Goal: Transaction & Acquisition: Purchase product/service

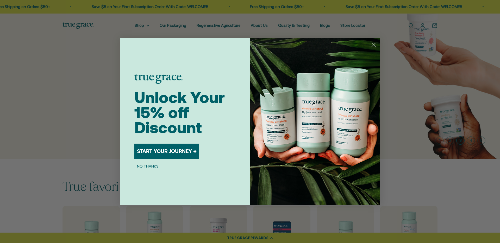
click at [372, 44] on circle "Close dialog" at bounding box center [373, 45] width 9 height 9
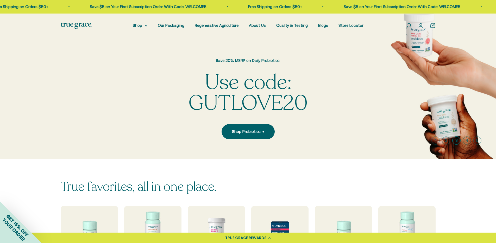
click at [346, 28] on li "Store Locator" at bounding box center [350, 25] width 25 height 6
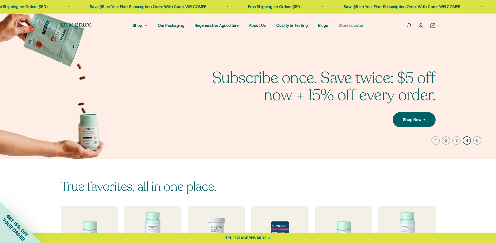
click at [346, 26] on link "Store Locator" at bounding box center [350, 25] width 25 height 4
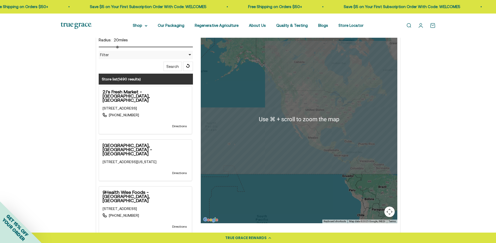
scroll to position [130, 0]
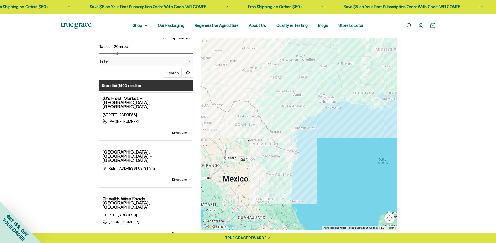
drag, startPoint x: 341, startPoint y: 111, endPoint x: 311, endPoint y: 198, distance: 91.6
click at [306, 208] on div at bounding box center [299, 126] width 196 height 208
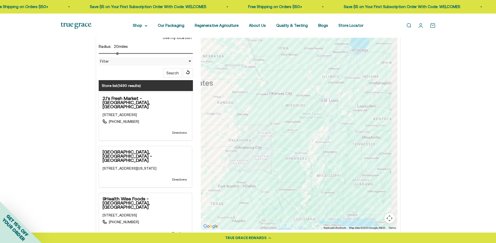
drag, startPoint x: 347, startPoint y: 124, endPoint x: 296, endPoint y: 227, distance: 115.3
click at [295, 231] on div "Location Store name Use my location Radius: 20 miles Filter Filter by Country U…" at bounding box center [248, 135] width 306 height 227
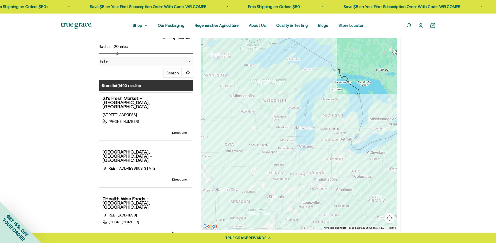
drag, startPoint x: 346, startPoint y: 126, endPoint x: 299, endPoint y: 215, distance: 100.2
click at [299, 216] on div at bounding box center [299, 126] width 196 height 208
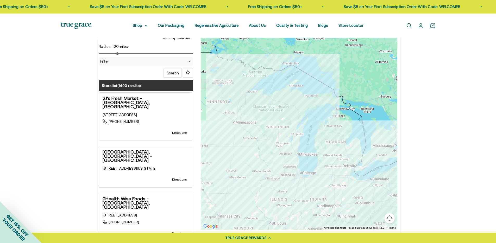
drag, startPoint x: 297, startPoint y: 159, endPoint x: 301, endPoint y: 176, distance: 17.7
click at [301, 176] on div at bounding box center [299, 126] width 196 height 208
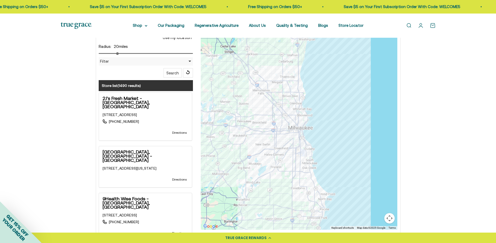
drag, startPoint x: 271, startPoint y: 116, endPoint x: 283, endPoint y: 228, distance: 113.1
click at [283, 228] on div at bounding box center [299, 126] width 196 height 208
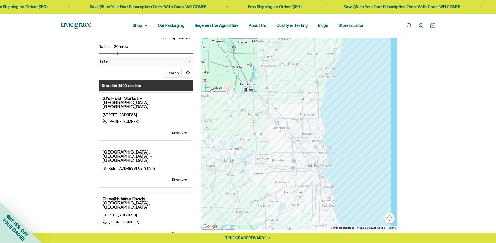
drag, startPoint x: 251, startPoint y: 155, endPoint x: 270, endPoint y: 172, distance: 25.8
click at [270, 172] on div at bounding box center [299, 126] width 196 height 208
click at [255, 162] on div at bounding box center [299, 126] width 196 height 208
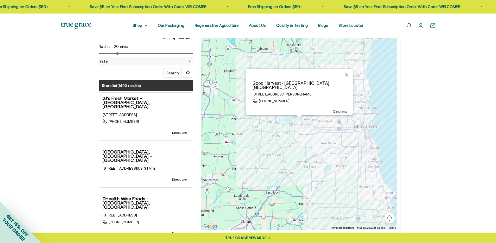
click at [346, 78] on button "Close" at bounding box center [346, 75] width 12 height 12
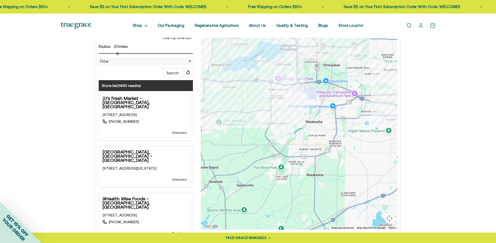
click at [286, 41] on div at bounding box center [299, 126] width 196 height 208
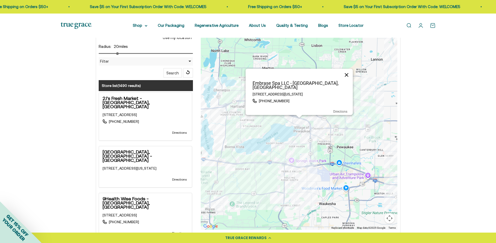
click at [347, 78] on button "Close" at bounding box center [346, 75] width 12 height 12
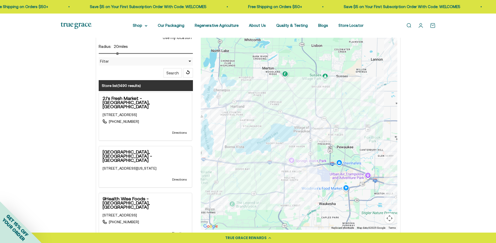
click at [325, 127] on div at bounding box center [299, 126] width 196 height 208
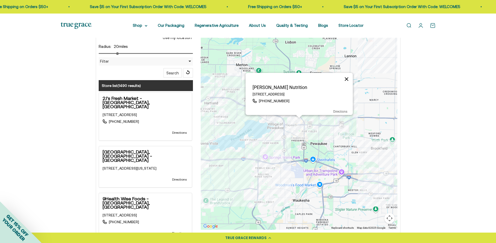
click at [345, 76] on button "Close" at bounding box center [346, 79] width 12 height 12
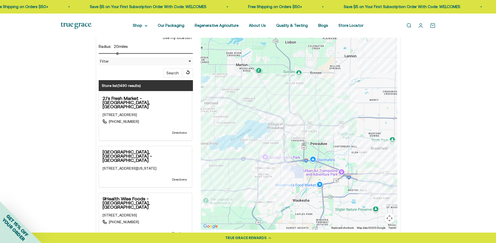
click at [362, 172] on div at bounding box center [299, 126] width 196 height 208
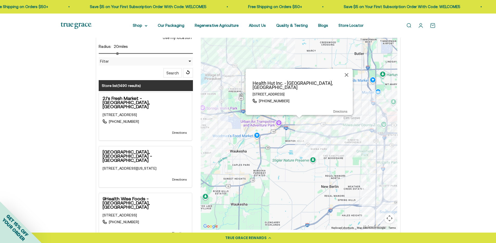
click at [314, 120] on div "Health Hut Inc. - Brookfield, WI 19035 W Bluemound Road, Brookfield, WI, 53045,…" at bounding box center [299, 126] width 196 height 208
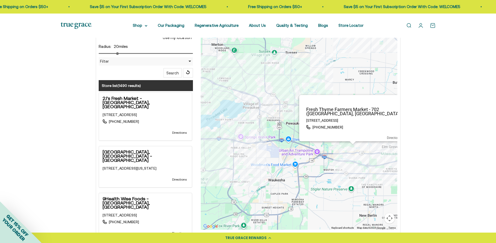
drag, startPoint x: 233, startPoint y: 104, endPoint x: 289, endPoint y: 130, distance: 61.8
click at [292, 133] on div "Fresh Thyme Farmers Market - 702 (Brookfield, WI) 17300 W BLUEMOUND RD, Brookfi…" at bounding box center [299, 126] width 196 height 208
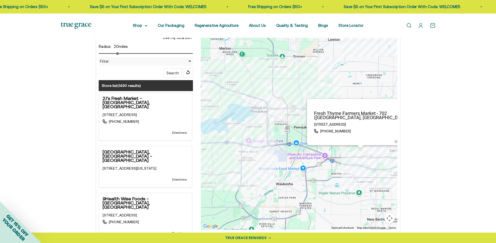
click at [257, 103] on div "Fresh Thyme Farmers Market - 702 (Brookfield, WI) 17300 W BLUEMOUND RD, Brookfi…" at bounding box center [299, 126] width 196 height 208
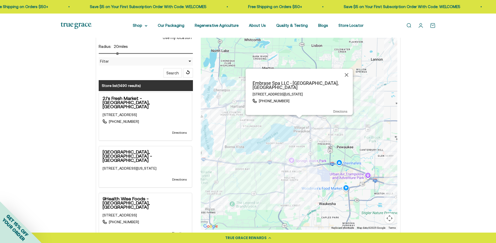
click at [292, 86] on p "Embrase Spa LLC - Pewaukee, WI" at bounding box center [300, 85] width 104 height 8
click at [346, 79] on button "Close" at bounding box center [346, 75] width 12 height 12
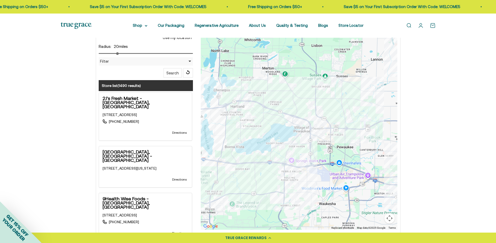
click at [219, 162] on div at bounding box center [299, 126] width 196 height 208
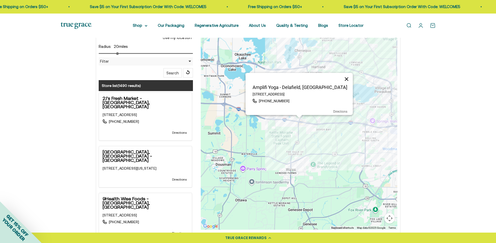
click at [346, 80] on button "Close" at bounding box center [346, 79] width 12 height 12
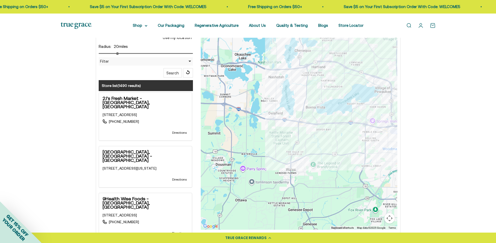
click at [384, 127] on div at bounding box center [299, 126] width 196 height 208
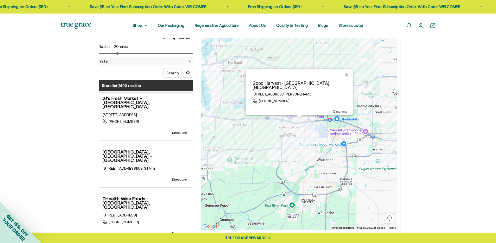
click at [346, 79] on button "Close" at bounding box center [346, 75] width 12 height 12
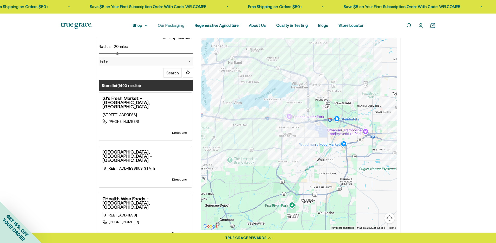
click at [171, 25] on link "Our Packaging" at bounding box center [171, 25] width 27 height 4
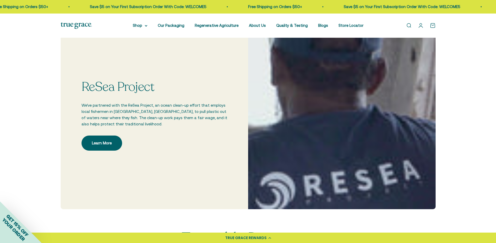
scroll to position [352, 0]
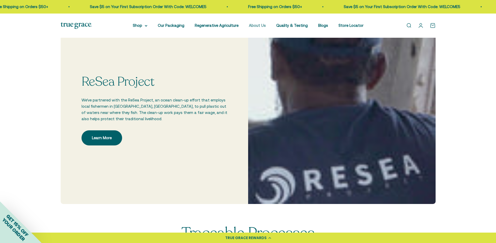
click at [253, 26] on link "About Us" at bounding box center [257, 25] width 17 height 4
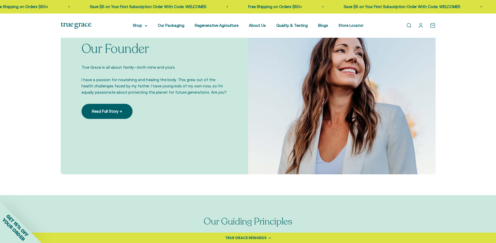
scroll to position [386, 0]
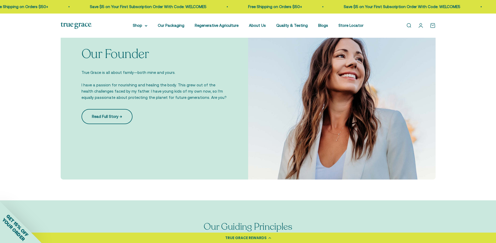
click at [114, 116] on link "Read Full Story →" at bounding box center [106, 116] width 51 height 15
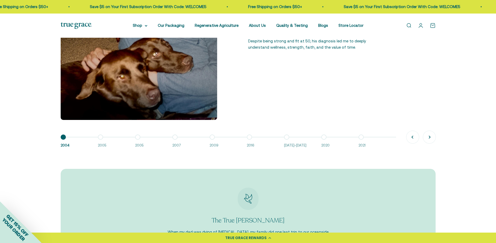
scroll to position [457, 0]
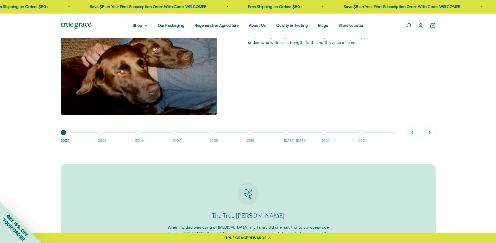
click at [101, 133] on button "Go to item 2 2005" at bounding box center [116, 137] width 37 height 11
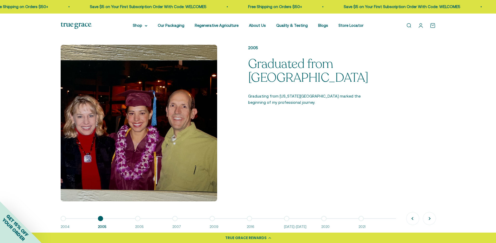
scroll to position [376, 0]
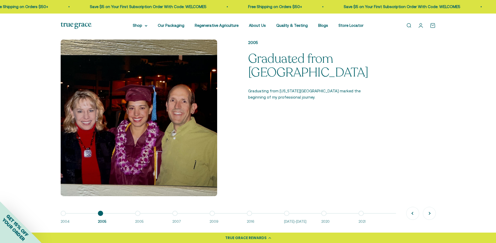
click at [137, 214] on button "Go to item 3 2005" at bounding box center [153, 218] width 37 height 11
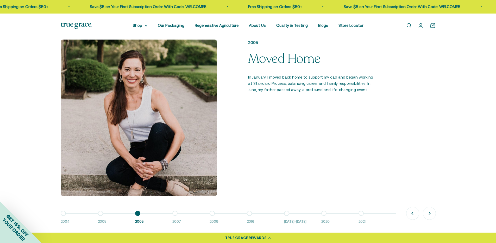
click at [175, 214] on button "Go to item 4 2007" at bounding box center [190, 218] width 37 height 11
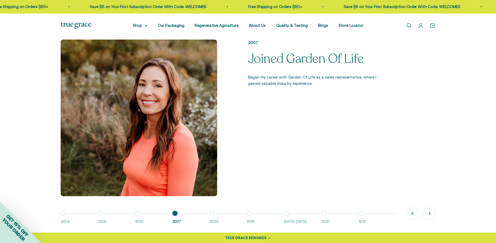
click at [213, 213] on button "Go to item 5 2009" at bounding box center [227, 218] width 37 height 11
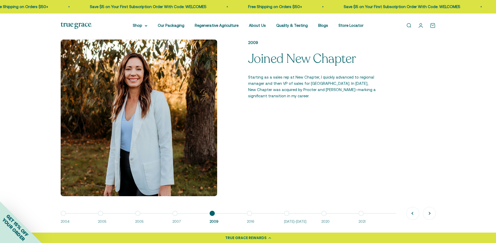
click at [250, 215] on button "Go to item 6 2016" at bounding box center [265, 218] width 37 height 11
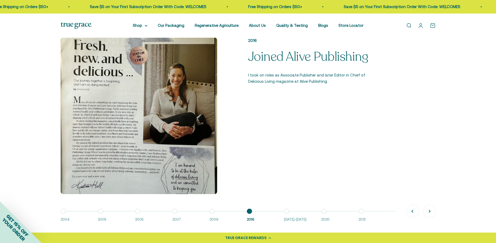
scroll to position [379, 0]
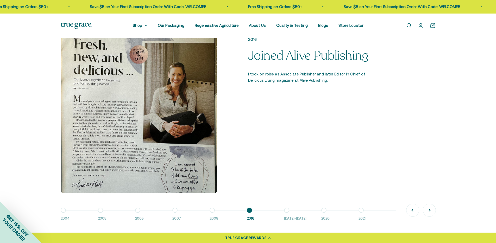
click at [287, 210] on button "Go to item 7 2016-2018" at bounding box center [302, 215] width 37 height 11
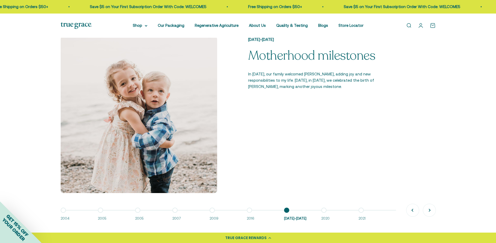
click at [319, 212] on button "Go to item 7 2016-2018" at bounding box center [302, 215] width 37 height 11
click at [323, 210] on button "Go to item 8 2020" at bounding box center [339, 215] width 37 height 11
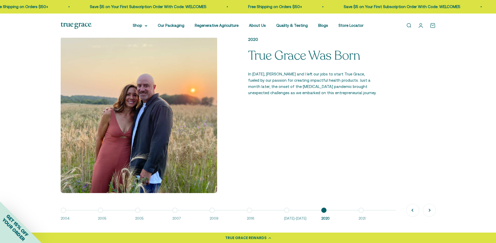
click at [361, 210] on button "Go to item 9 2021" at bounding box center [376, 215] width 37 height 11
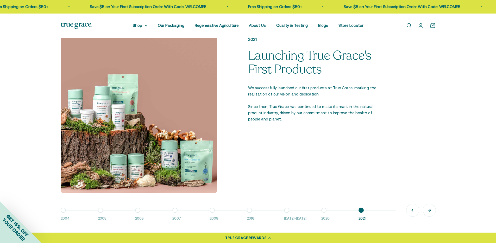
click at [430, 209] on button "Next" at bounding box center [429, 210] width 12 height 12
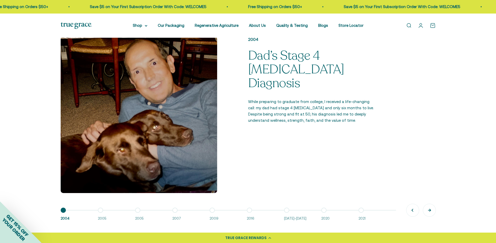
click at [430, 209] on button "Next" at bounding box center [429, 210] width 12 height 12
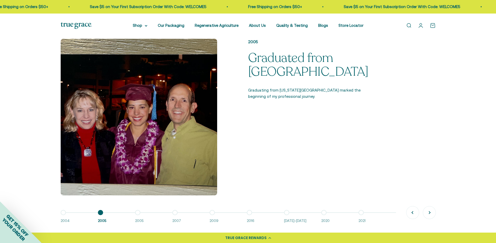
scroll to position [328, 0]
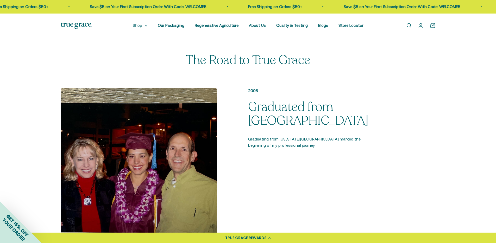
click at [143, 26] on summary "Shop" at bounding box center [140, 25] width 15 height 6
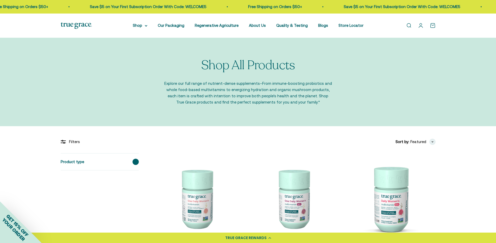
click at [135, 160] on span at bounding box center [135, 162] width 6 height 6
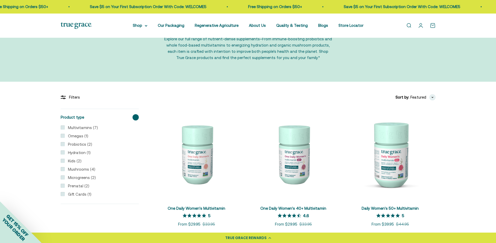
scroll to position [58, 0]
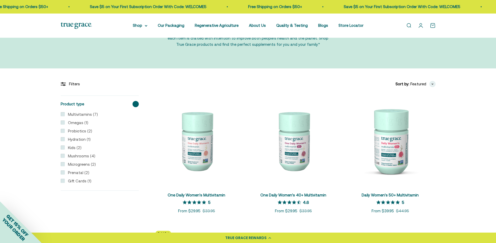
click at [62, 173] on input "Prenatal (2)" at bounding box center [63, 172] width 4 height 4
checkbox input "true"
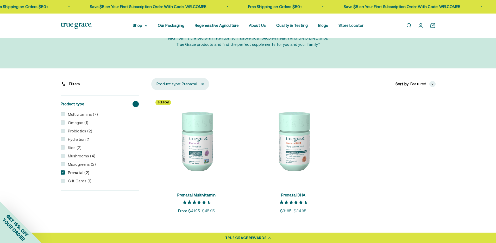
click at [199, 141] on img at bounding box center [196, 140] width 91 height 91
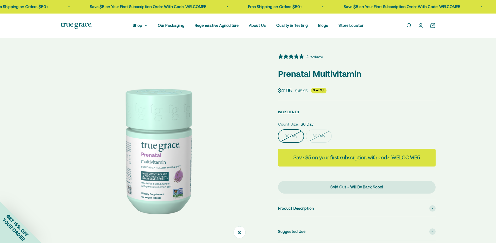
select select "3"
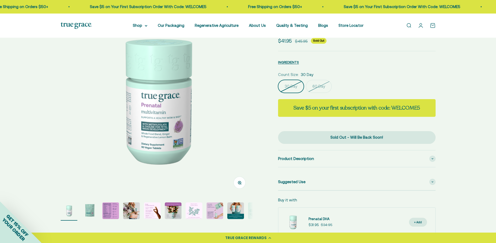
scroll to position [58, 0]
